Goal: Find specific page/section: Locate a particular part of the current website

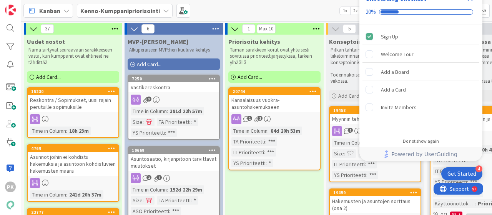
click at [458, 173] on div "Get Started" at bounding box center [462, 174] width 29 height 8
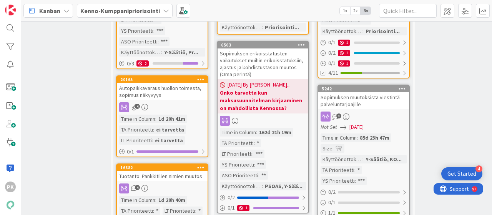
scroll to position [958, 314]
click at [153, 83] on div "Autopaikkavaraus huollon toimesta, sopimus näkyvyys" at bounding box center [162, 91] width 91 height 17
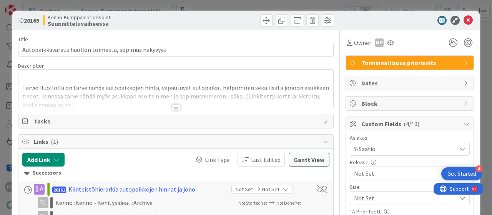
click at [174, 107] on div at bounding box center [176, 107] width 8 height 6
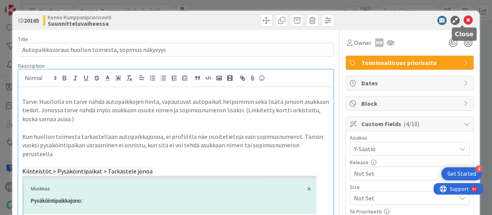
click at [464, 18] on icon at bounding box center [468, 20] width 9 height 9
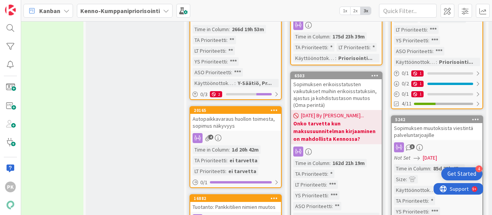
scroll to position [930, 240]
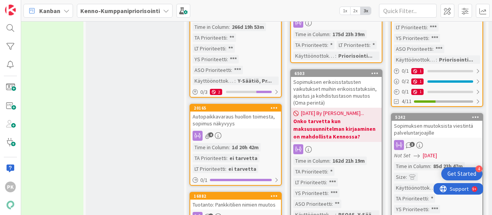
click at [229, 112] on div "Autopaikkavaraus huollon toimesta, sopimus näkyvyys" at bounding box center [235, 120] width 91 height 17
click at [229, 104] on div "37 Uudet nostot Nämä siirtyvät seuraavaan sarakkeeseen vasta, kun kumppanit ova…" at bounding box center [256, 118] width 471 height 194
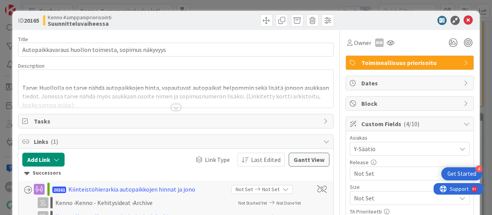
click at [173, 108] on div at bounding box center [176, 107] width 8 height 6
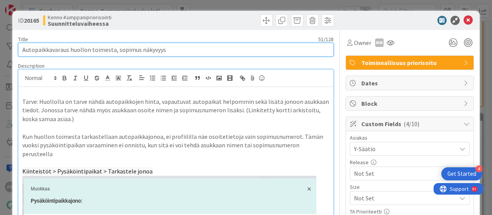
click at [165, 49] on input "Autopaikkavaraus huollon toimesta, sopimus näkyvyys" at bounding box center [176, 50] width 316 height 14
drag, startPoint x: 163, startPoint y: 50, endPoint x: 16, endPoint y: 48, distance: 147.3
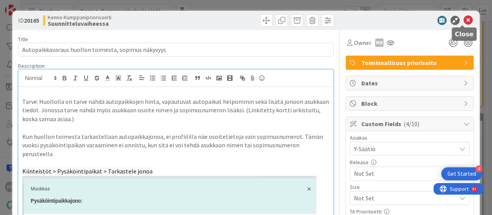
click at [464, 20] on icon at bounding box center [468, 20] width 9 height 9
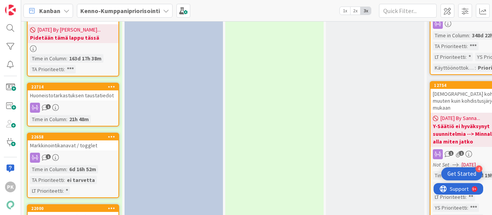
scroll to position [782, 0]
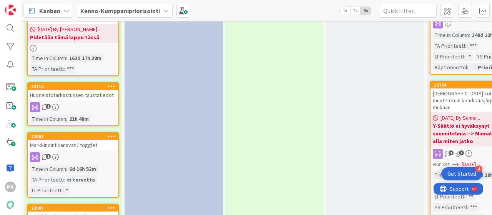
click at [100, 90] on div "Huoneistotarkastuksen taustatiedot" at bounding box center [73, 95] width 91 height 10
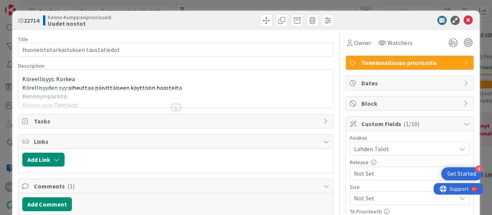
click at [172, 107] on div at bounding box center [176, 107] width 8 height 6
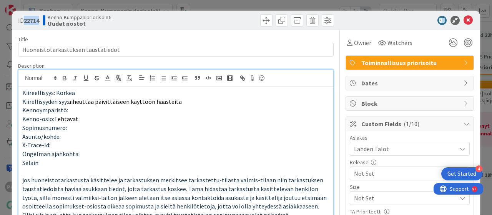
drag, startPoint x: 41, startPoint y: 20, endPoint x: 24, endPoint y: 20, distance: 17.3
click at [24, 20] on div "ID 22714 Kenno-Kumppanipriorisointi Uudet nostot" at bounding box center [96, 20] width 156 height 12
copy span "22714"
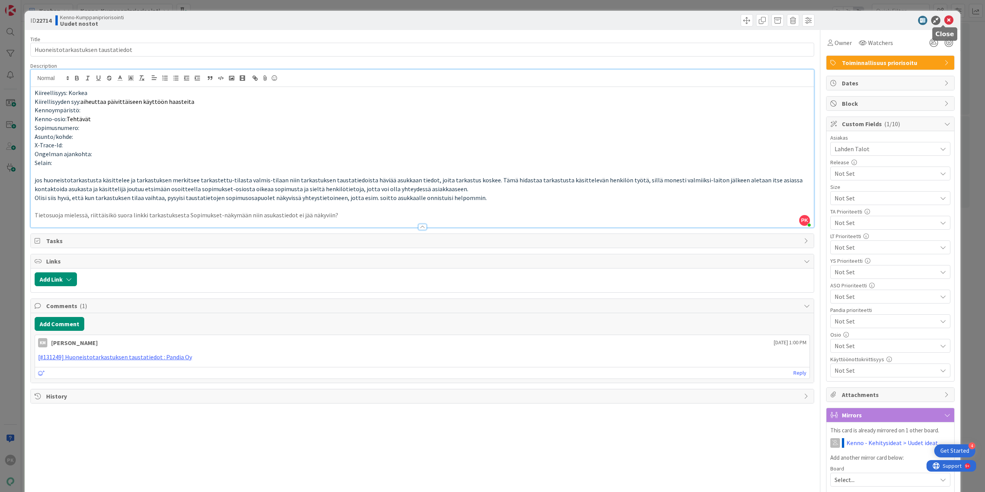
click at [492, 20] on icon at bounding box center [948, 20] width 9 height 9
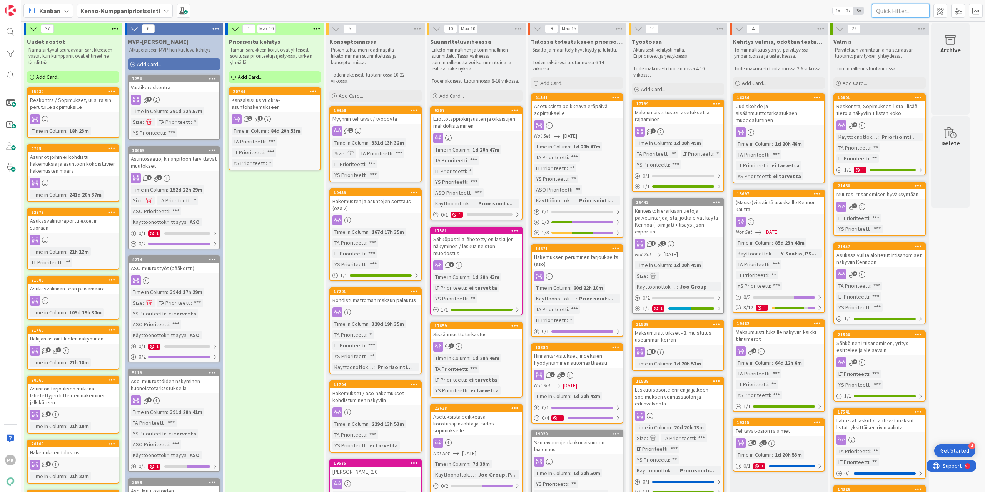
click at [492, 12] on input "text" at bounding box center [900, 11] width 58 height 14
paste input "20165"
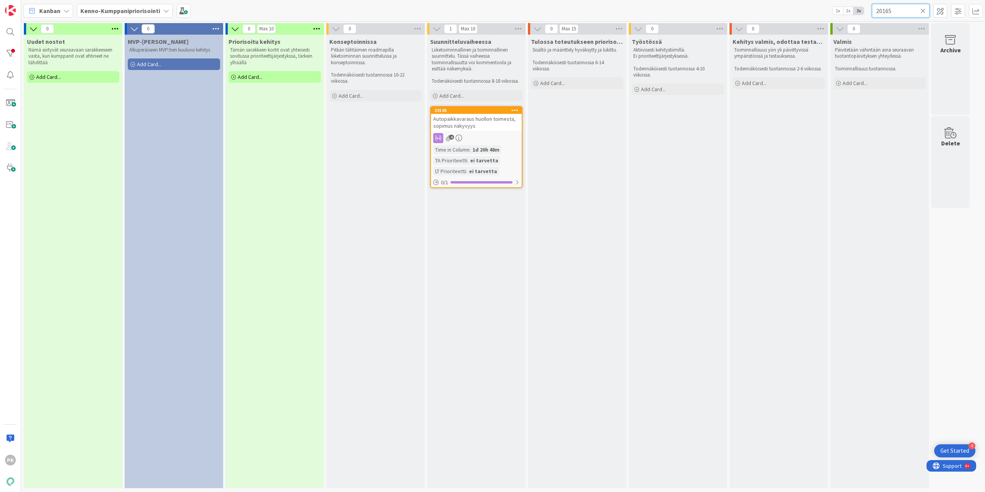
type input "20165"
click at [475, 136] on div "4" at bounding box center [476, 138] width 91 height 10
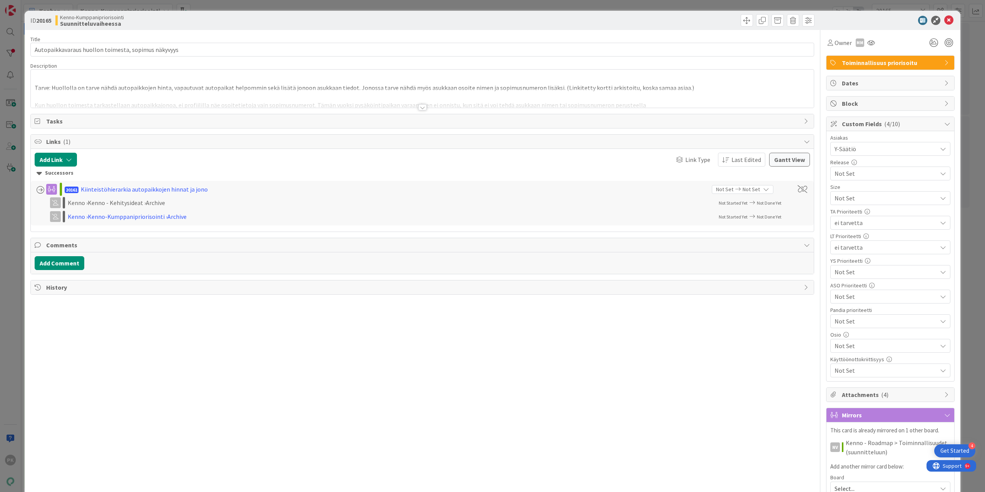
click at [418, 105] on div at bounding box center [422, 107] width 8 height 6
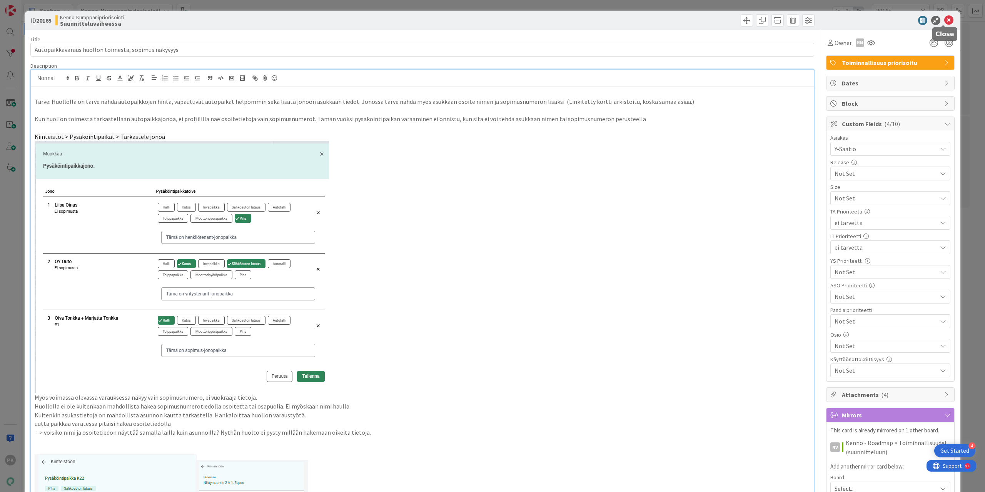
click at [492, 16] on icon at bounding box center [948, 20] width 9 height 9
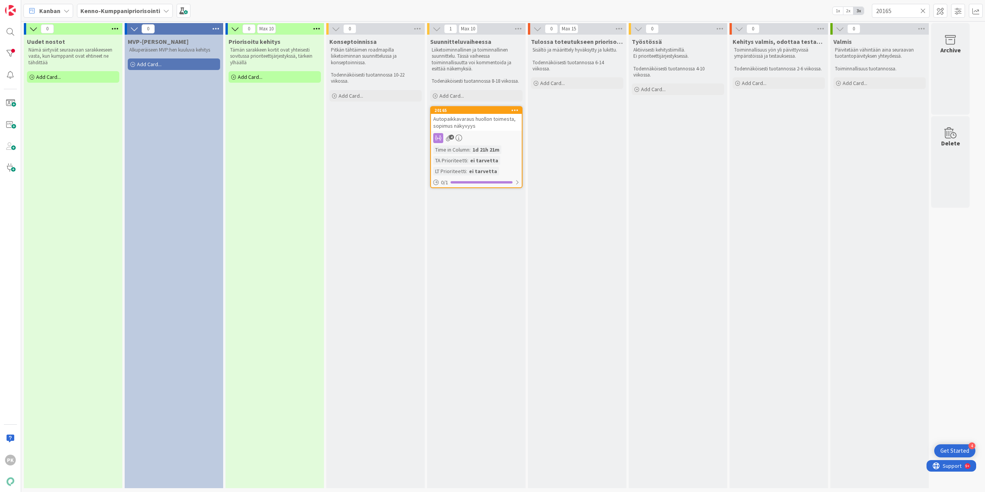
click at [492, 10] on icon at bounding box center [922, 10] width 5 height 7
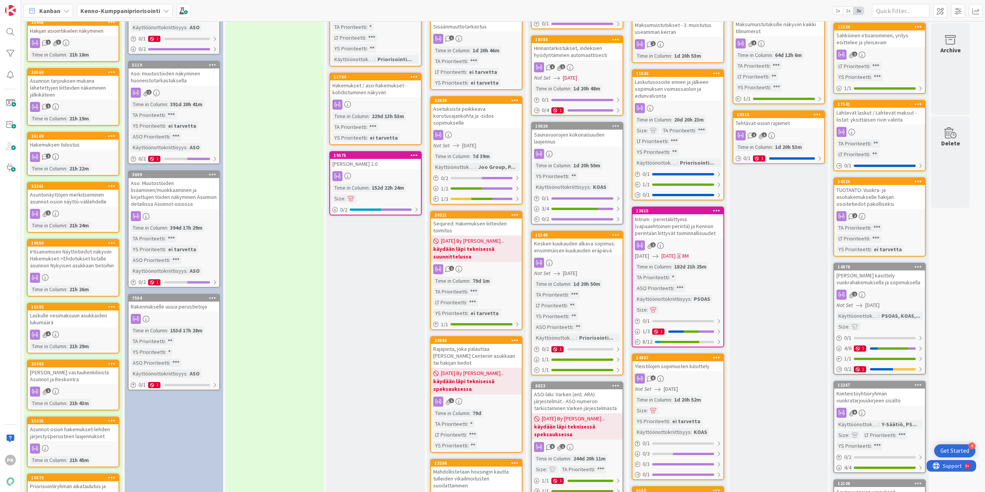
scroll to position [346, 0]
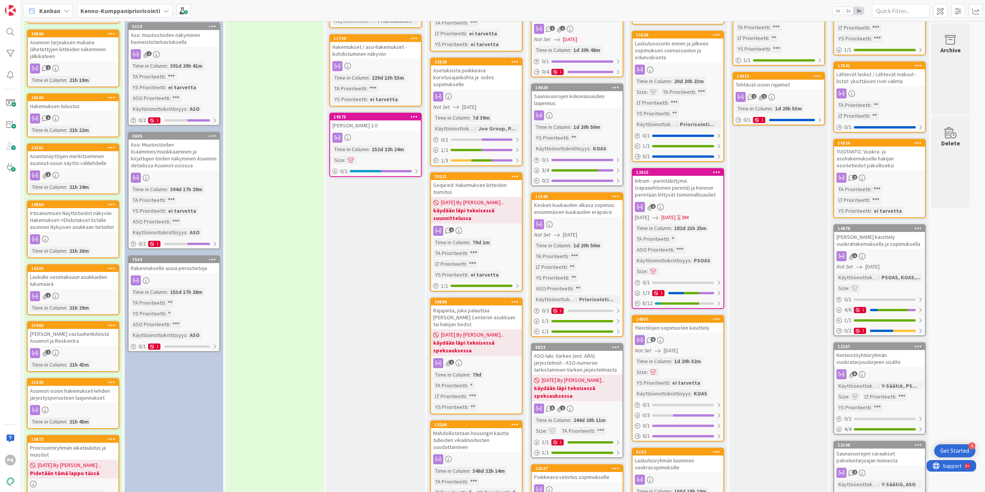
click at [492, 100] on div "Saunavuorojen kokonaisuuden laajennus" at bounding box center [577, 99] width 91 height 17
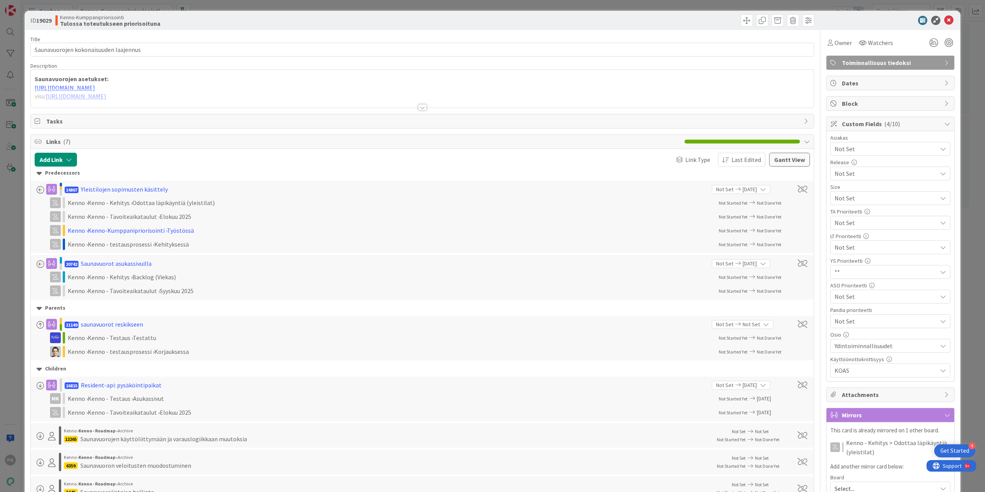
click at [418, 108] on div at bounding box center [422, 107] width 8 height 6
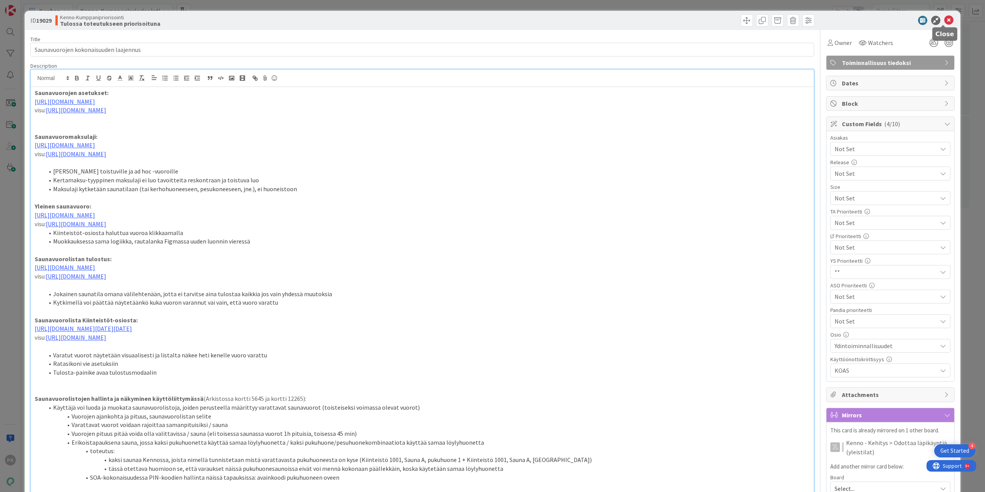
click at [492, 24] on icon at bounding box center [948, 20] width 9 height 9
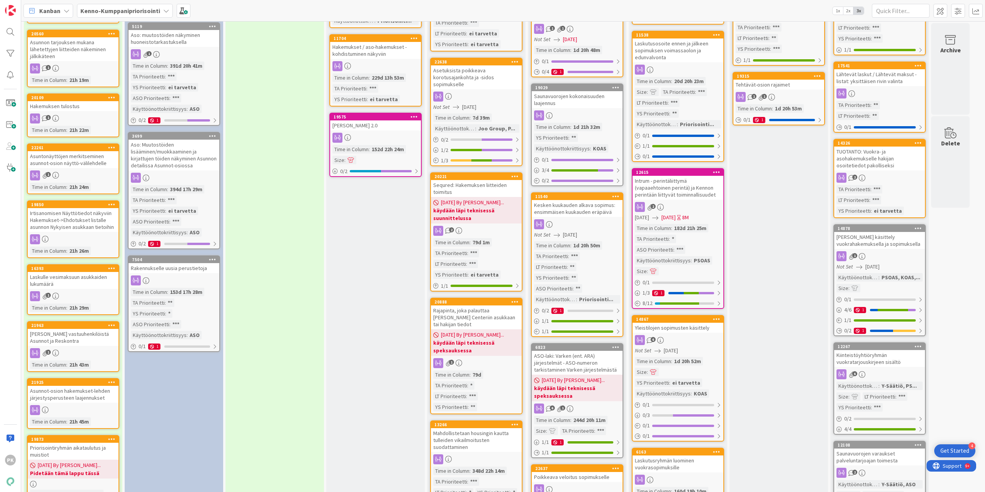
click at [492, 122] on link "19029 Saunavuorojen kokonaisuuden laajennus Time in Column : 1d 21h 32m YS Prio…" at bounding box center [577, 134] width 92 height 103
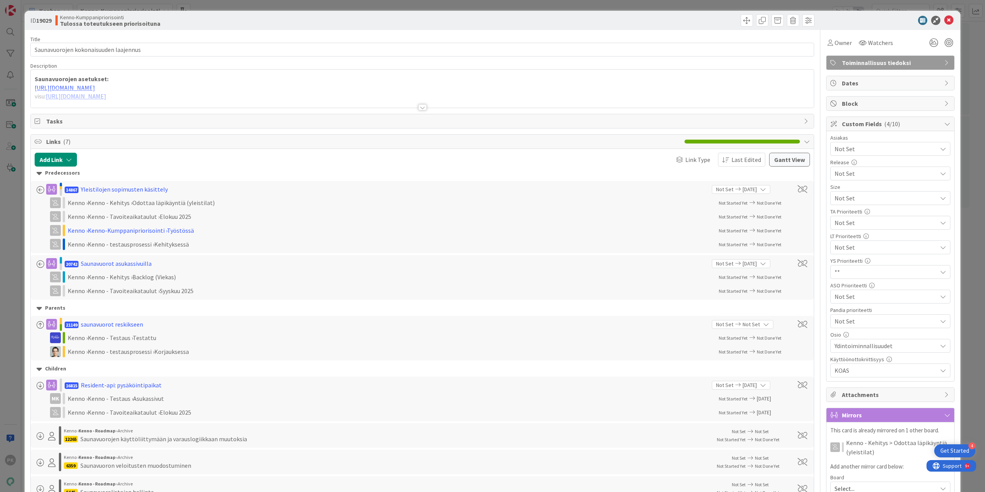
click at [420, 110] on div at bounding box center [422, 107] width 8 height 6
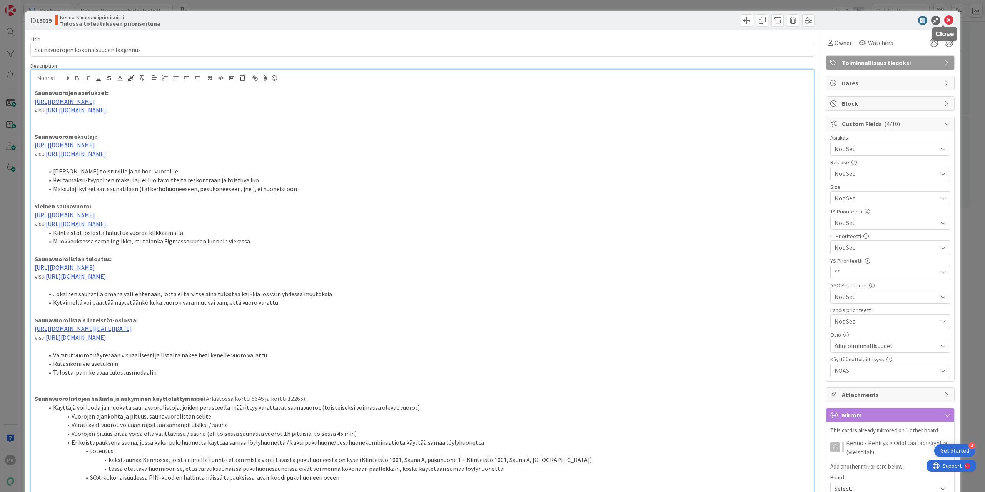
click at [492, 20] on icon at bounding box center [948, 20] width 9 height 9
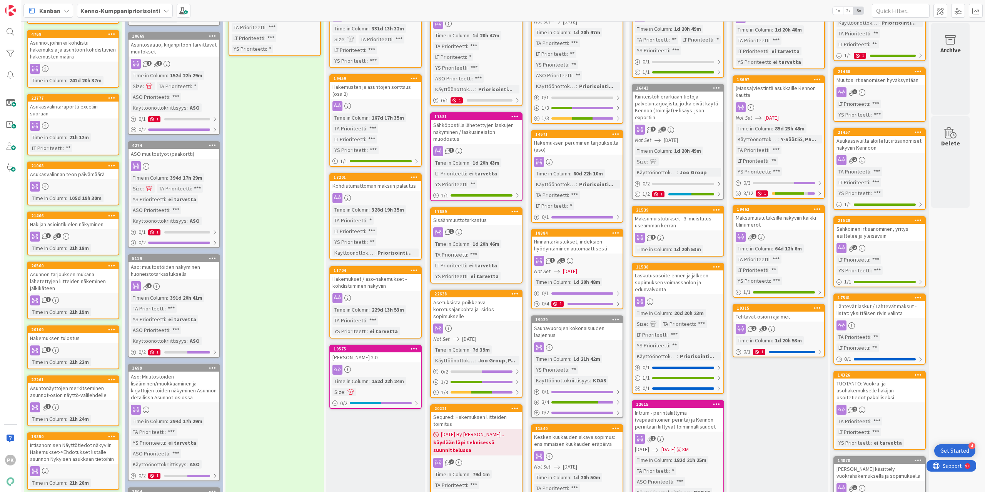
scroll to position [115, 0]
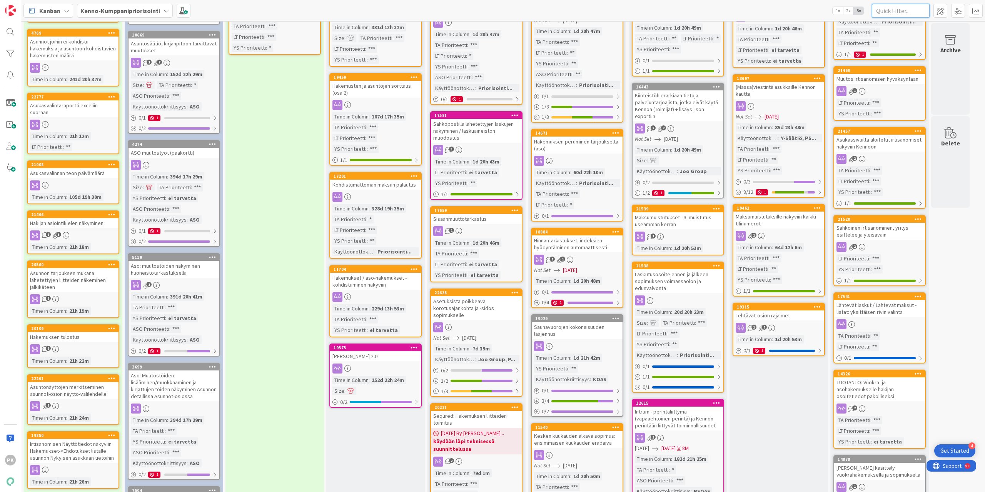
click at [492, 12] on input "text" at bounding box center [900, 11] width 58 height 14
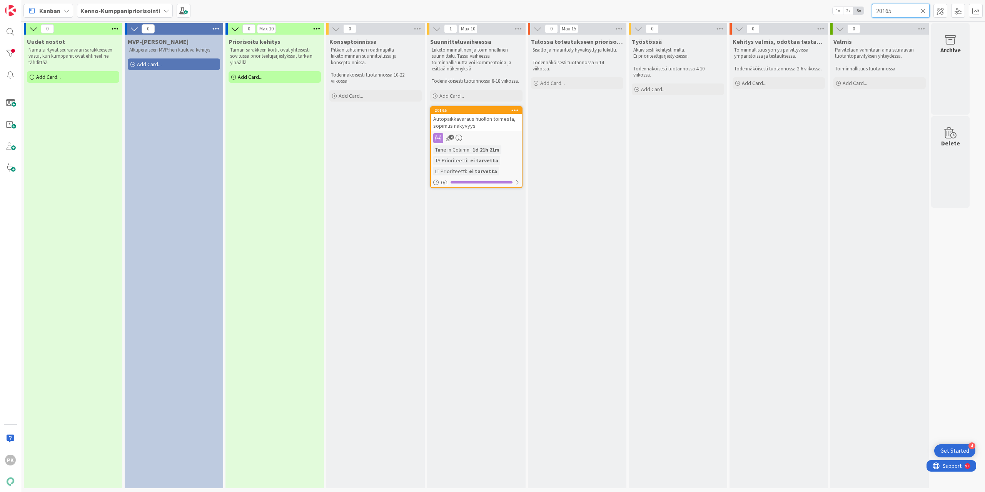
scroll to position [0, 0]
type input "20165"
click at [456, 127] on span "Autopaikkavaraus huollon toimesta, sopimus näkyvyys" at bounding box center [474, 122] width 82 height 14
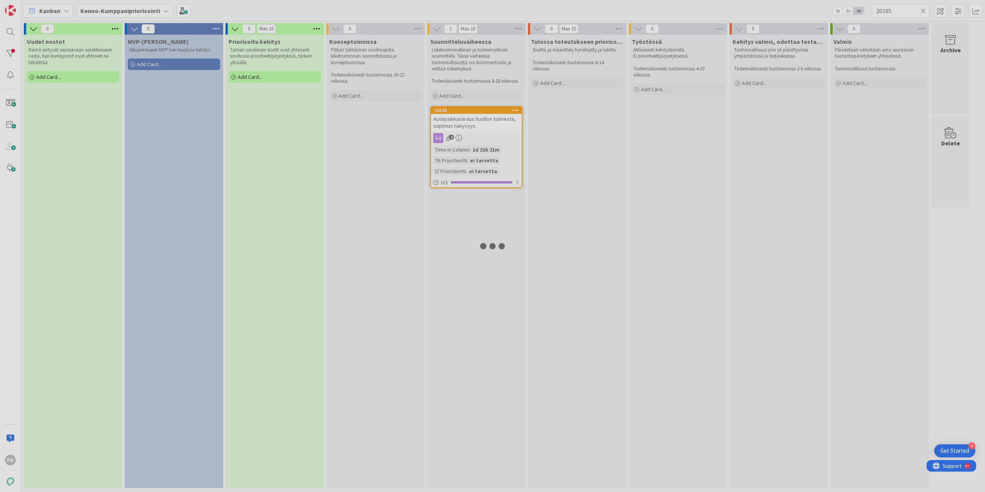
click at [457, 127] on div at bounding box center [492, 246] width 985 height 492
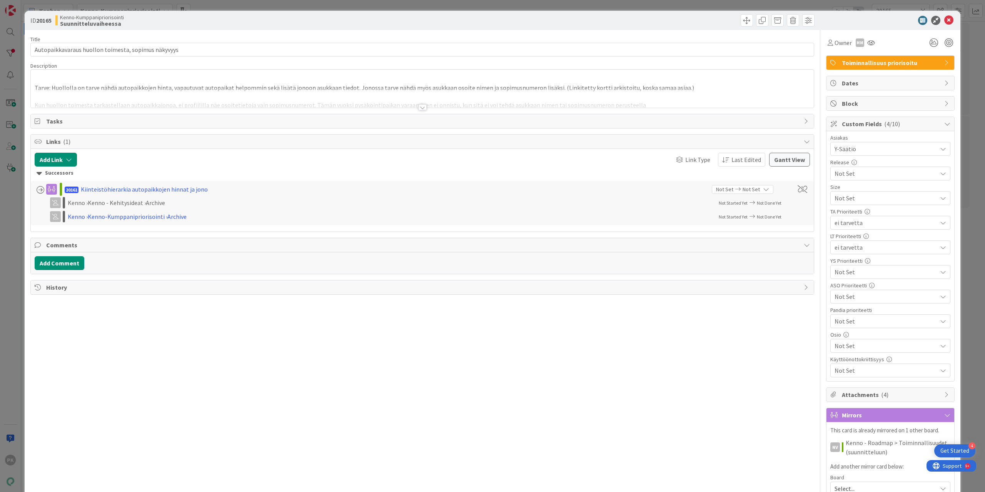
click at [415, 107] on div at bounding box center [422, 98] width 783 height 20
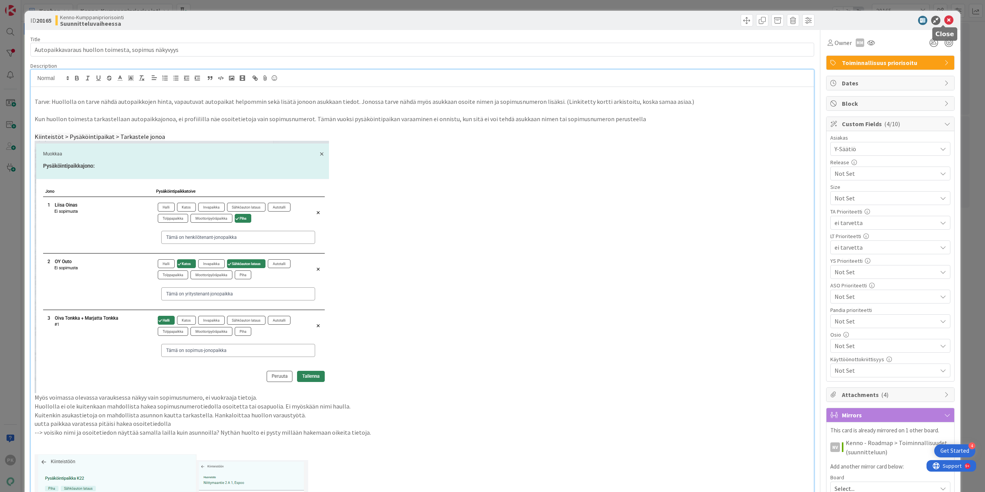
click at [492, 21] on icon at bounding box center [948, 20] width 9 height 9
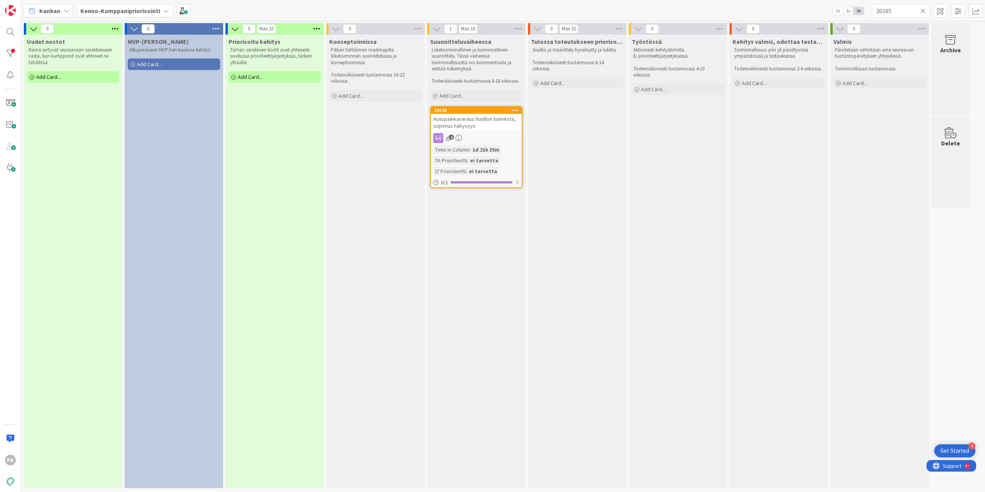
click at [492, 11] on icon at bounding box center [922, 10] width 5 height 7
